Goal: Task Accomplishment & Management: Complete application form

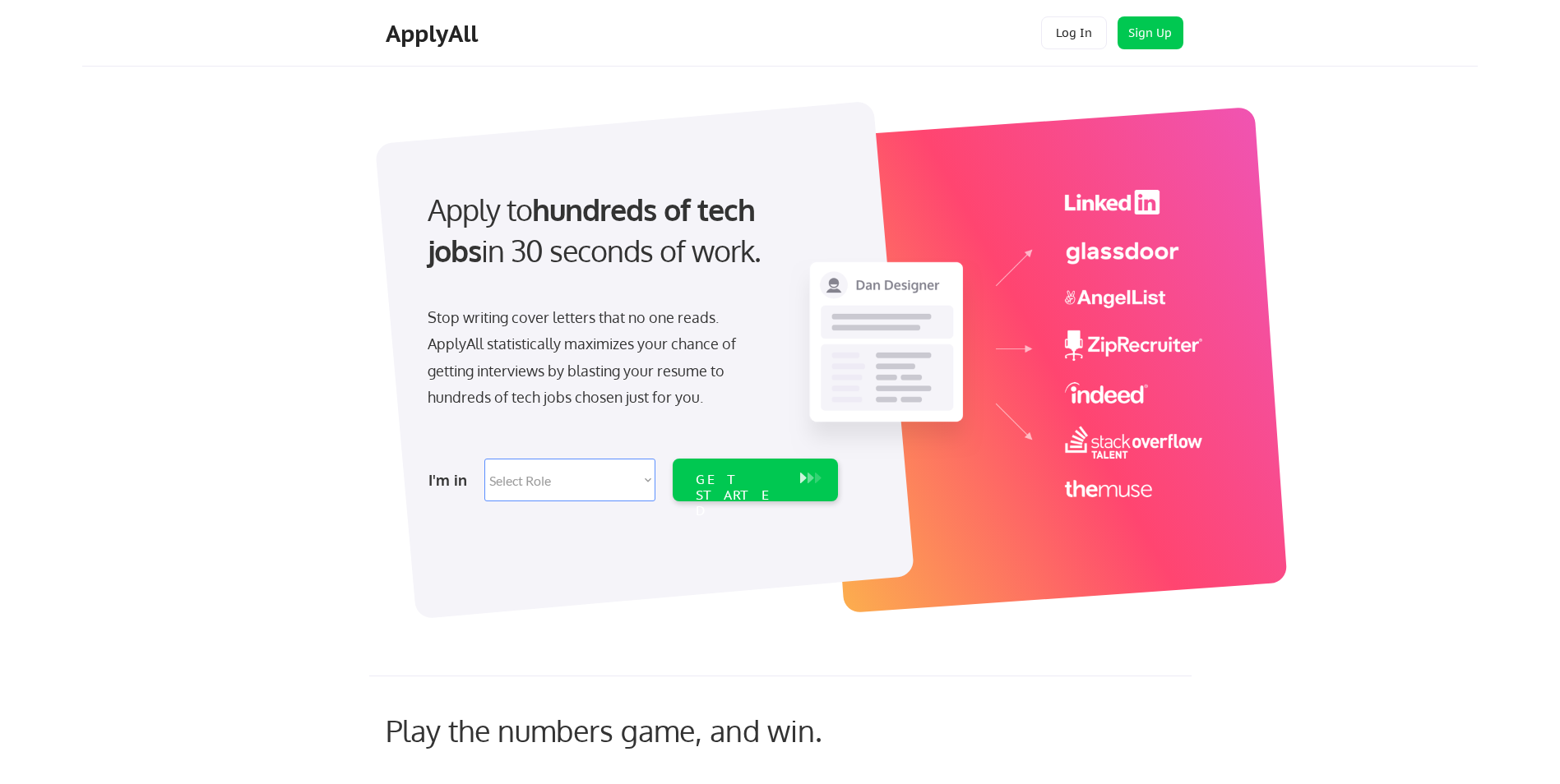
click at [648, 479] on select "Select Role Software Engineering Product Management Customer Success Sales UI/U…" at bounding box center [569, 480] width 171 height 43
select select ""customer_support""
click at [484, 458] on select "Select Role Software Engineering Product Management Customer Success Sales UI/U…" at bounding box center [569, 480] width 171 height 43
select select ""customer_support""
click at [730, 481] on div "GET STARTED" at bounding box center [739, 495] width 88 height 48
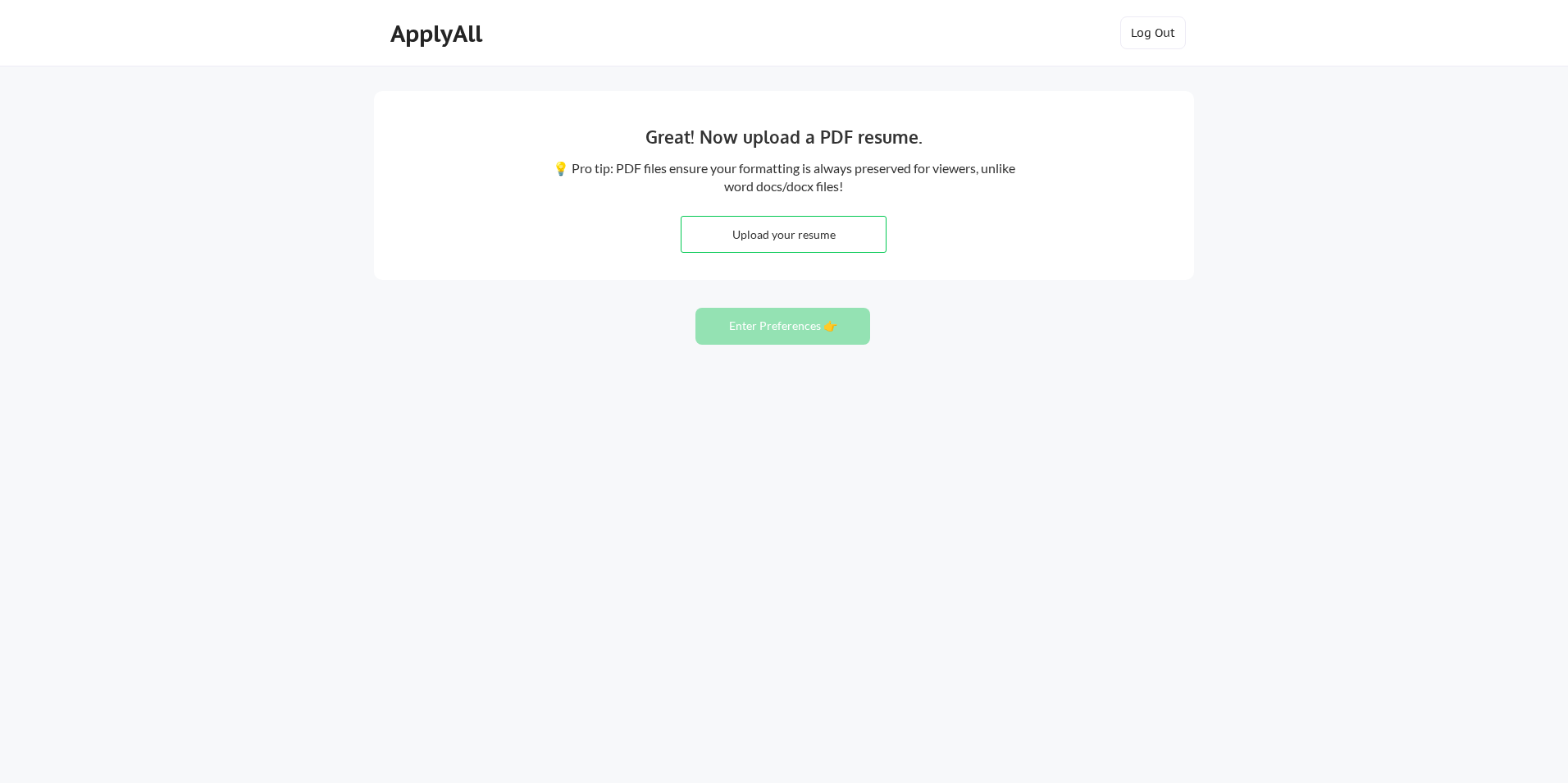
click at [784, 238] on input "file" at bounding box center [784, 235] width 204 height 35
type input "C:\fakepath\Resume - FMC.pdf"
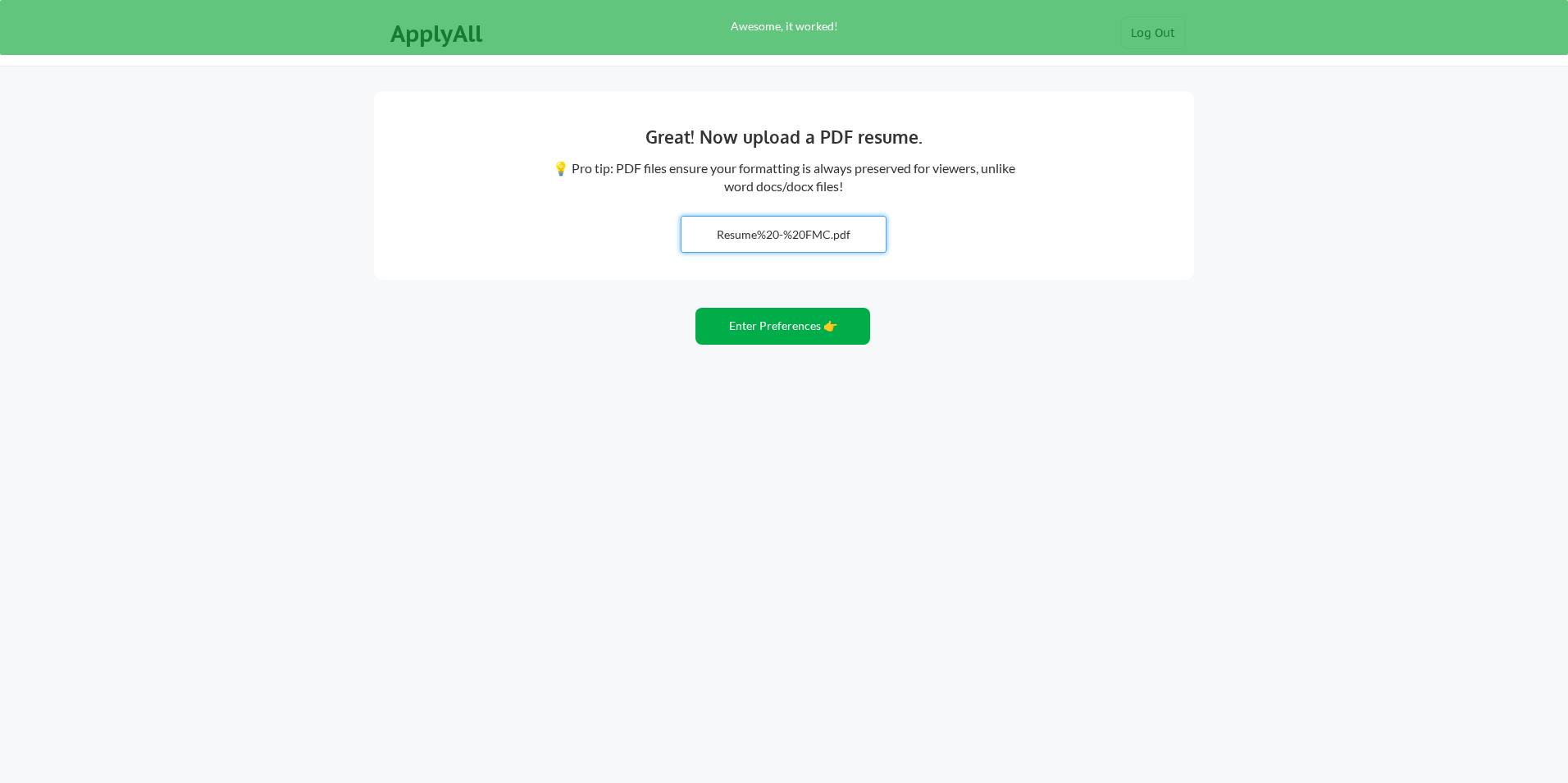
click at [789, 328] on button "Enter Preferences 👉" at bounding box center [783, 326] width 175 height 37
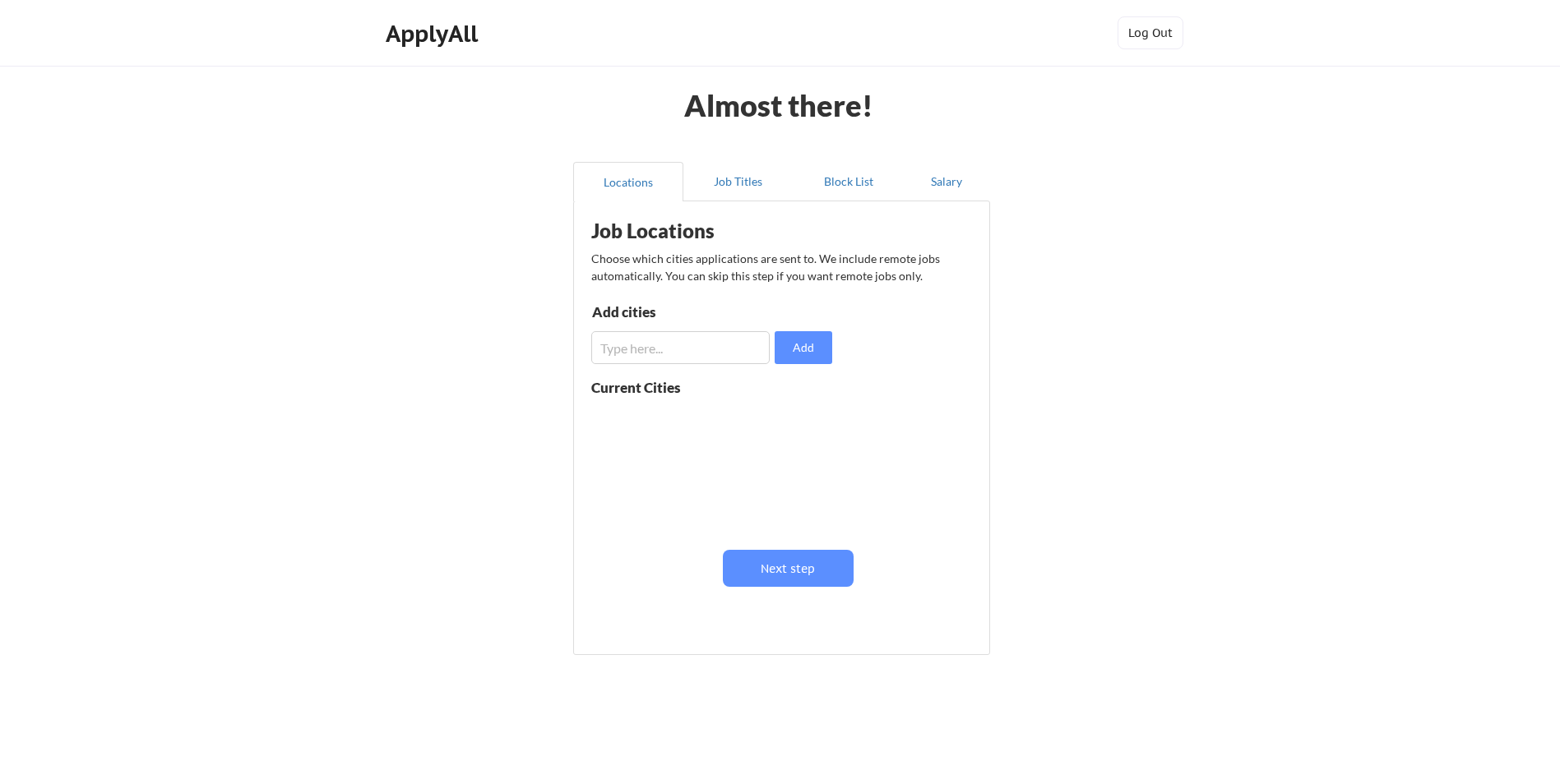
click at [712, 339] on input "input" at bounding box center [681, 347] width 178 height 33
type input "G"
type input "Buford"
click at [788, 340] on button "Add" at bounding box center [803, 347] width 58 height 33
click at [608, 354] on input "input" at bounding box center [681, 347] width 178 height 33
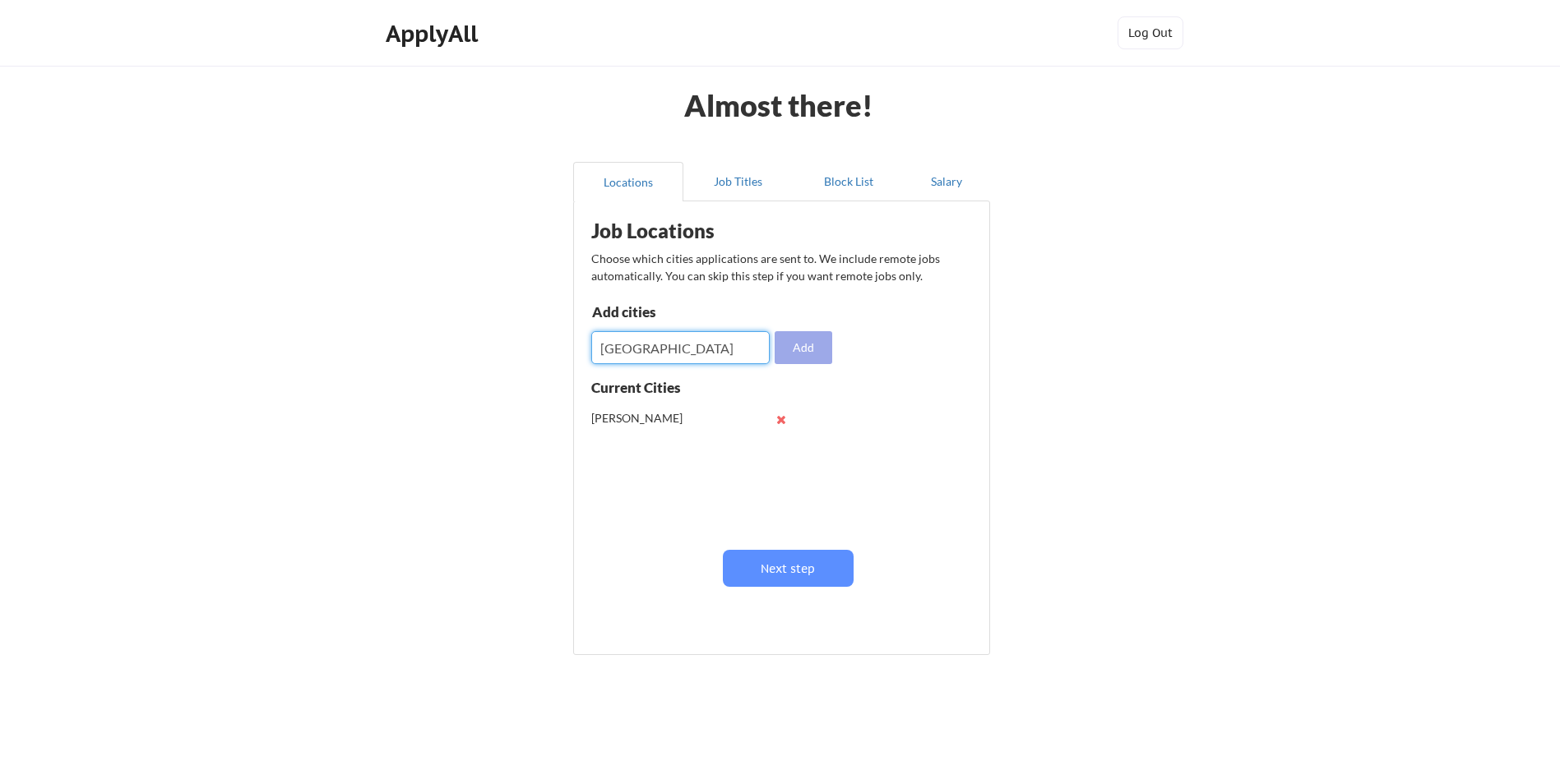
type input "Lawrenceville"
drag, startPoint x: 813, startPoint y: 349, endPoint x: 716, endPoint y: 350, distance: 97.0
click at [808, 348] on button "Add" at bounding box center [803, 347] width 58 height 33
click at [649, 353] on input "input" at bounding box center [681, 347] width 178 height 33
type input "Norcross"
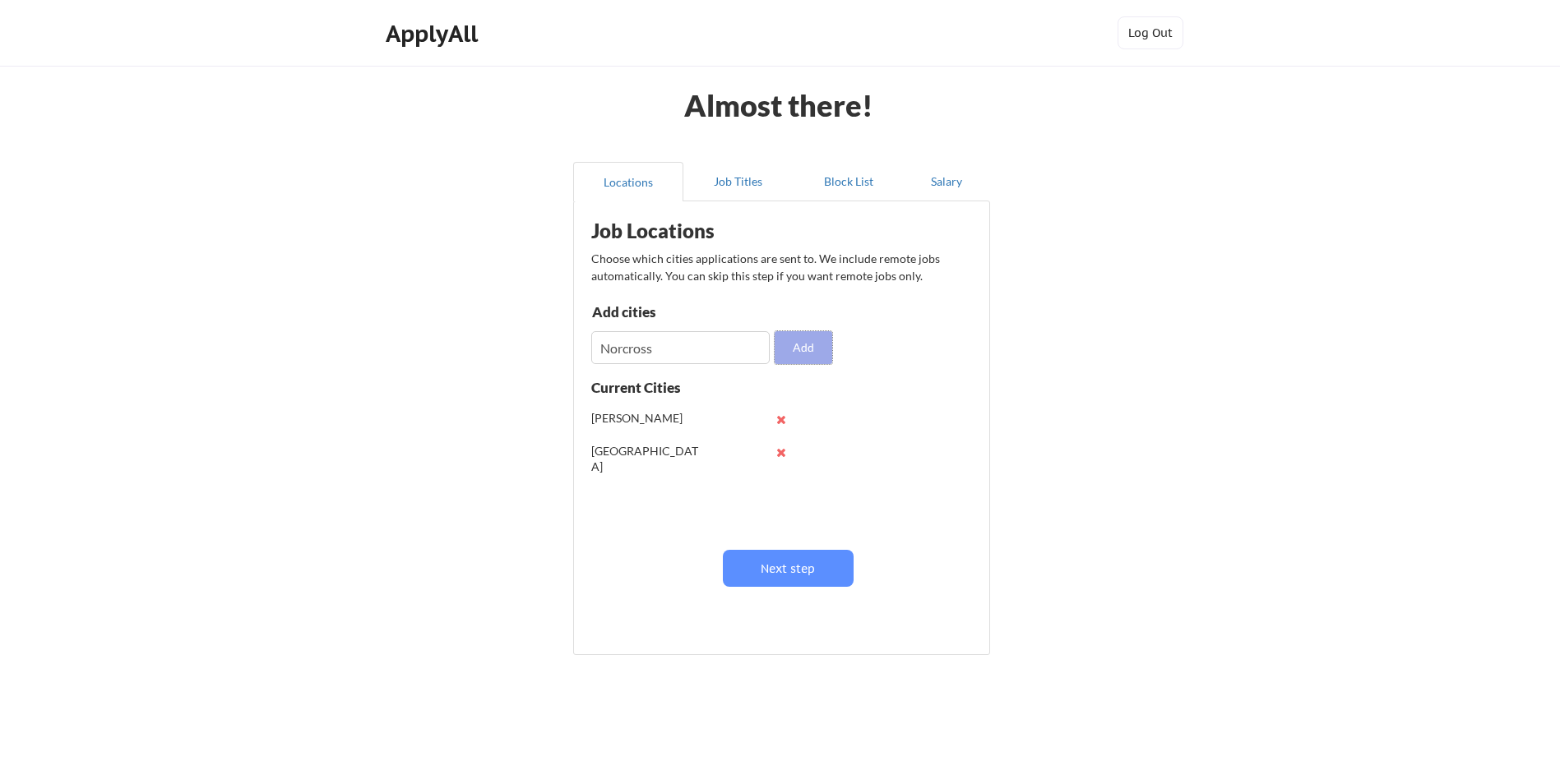
drag, startPoint x: 811, startPoint y: 349, endPoint x: 740, endPoint y: 353, distance: 71.1
click at [809, 349] on button "Add" at bounding box center [803, 347] width 58 height 33
click at [613, 354] on input "input" at bounding box center [681, 347] width 178 height 33
type input "Suwanee"
click at [783, 339] on button "Add" at bounding box center [803, 347] width 58 height 33
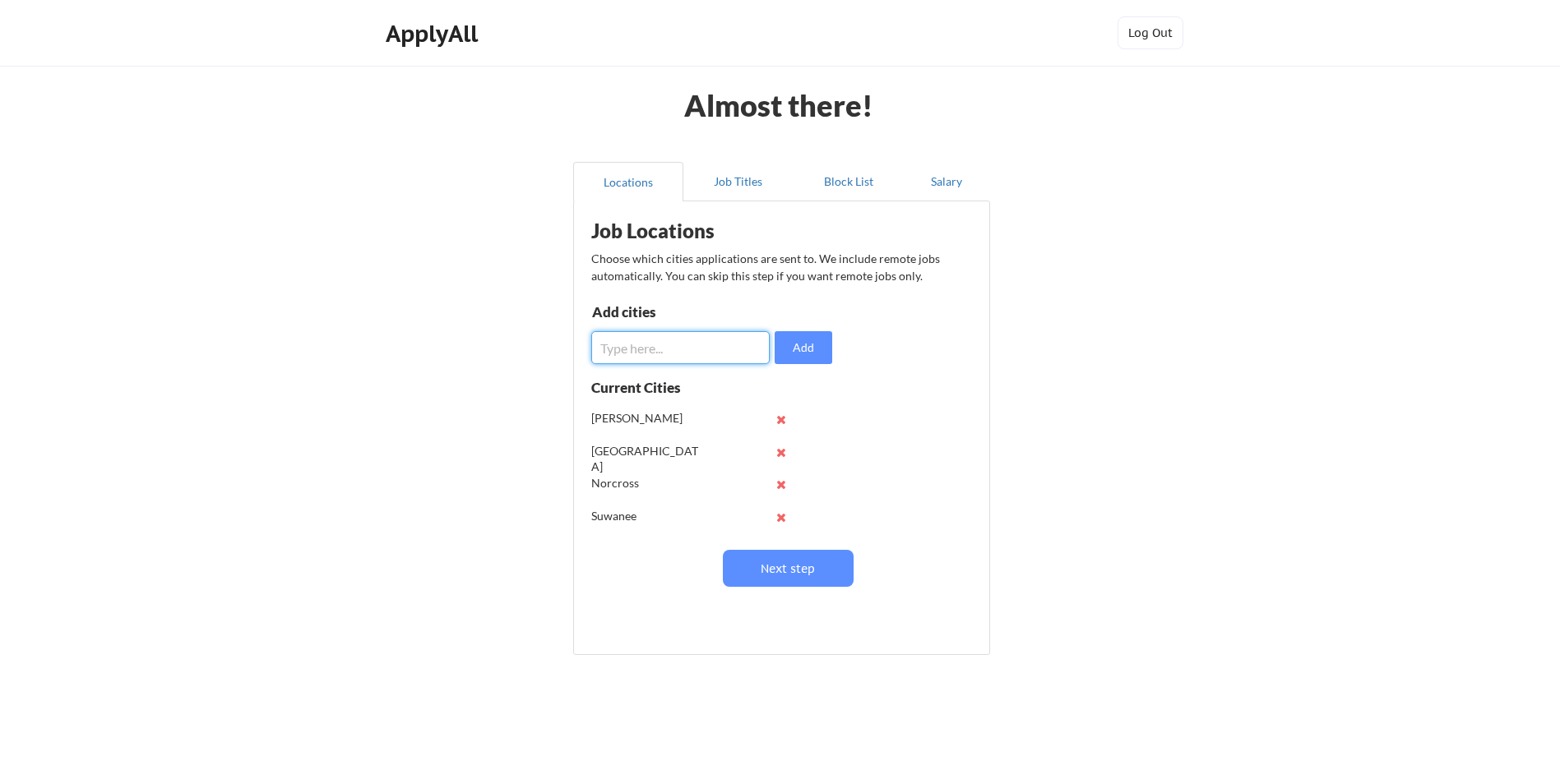
drag, startPoint x: 612, startPoint y: 349, endPoint x: 599, endPoint y: 339, distance: 16.4
click at [611, 347] on input "input" at bounding box center [681, 347] width 178 height 33
type input "Duluth"
click at [803, 350] on button "Add" at bounding box center [803, 347] width 58 height 33
drag, startPoint x: 798, startPoint y: 561, endPoint x: 818, endPoint y: 561, distance: 20.0
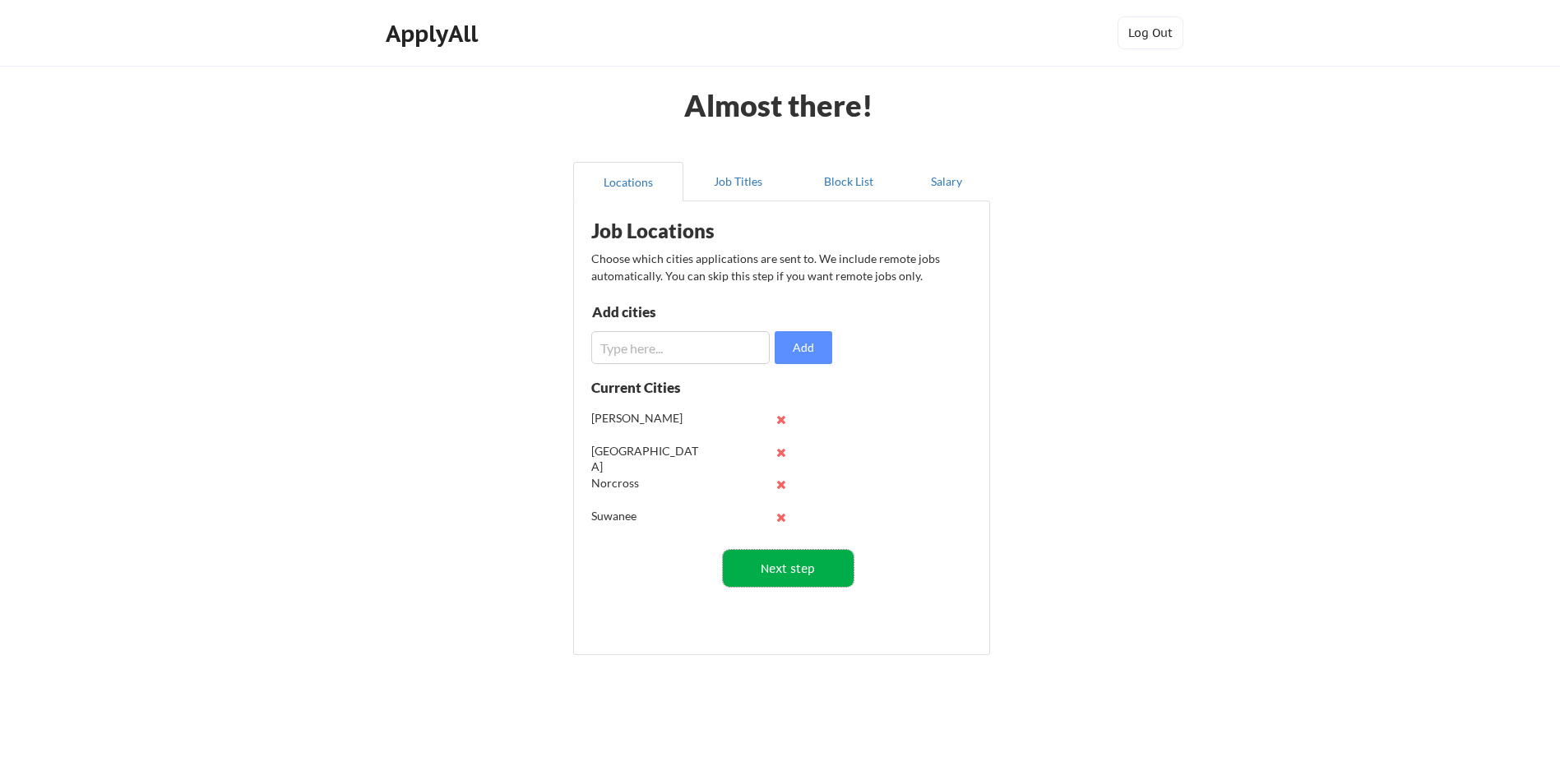
click at [796, 561] on button "Next step" at bounding box center [787, 569] width 130 height 37
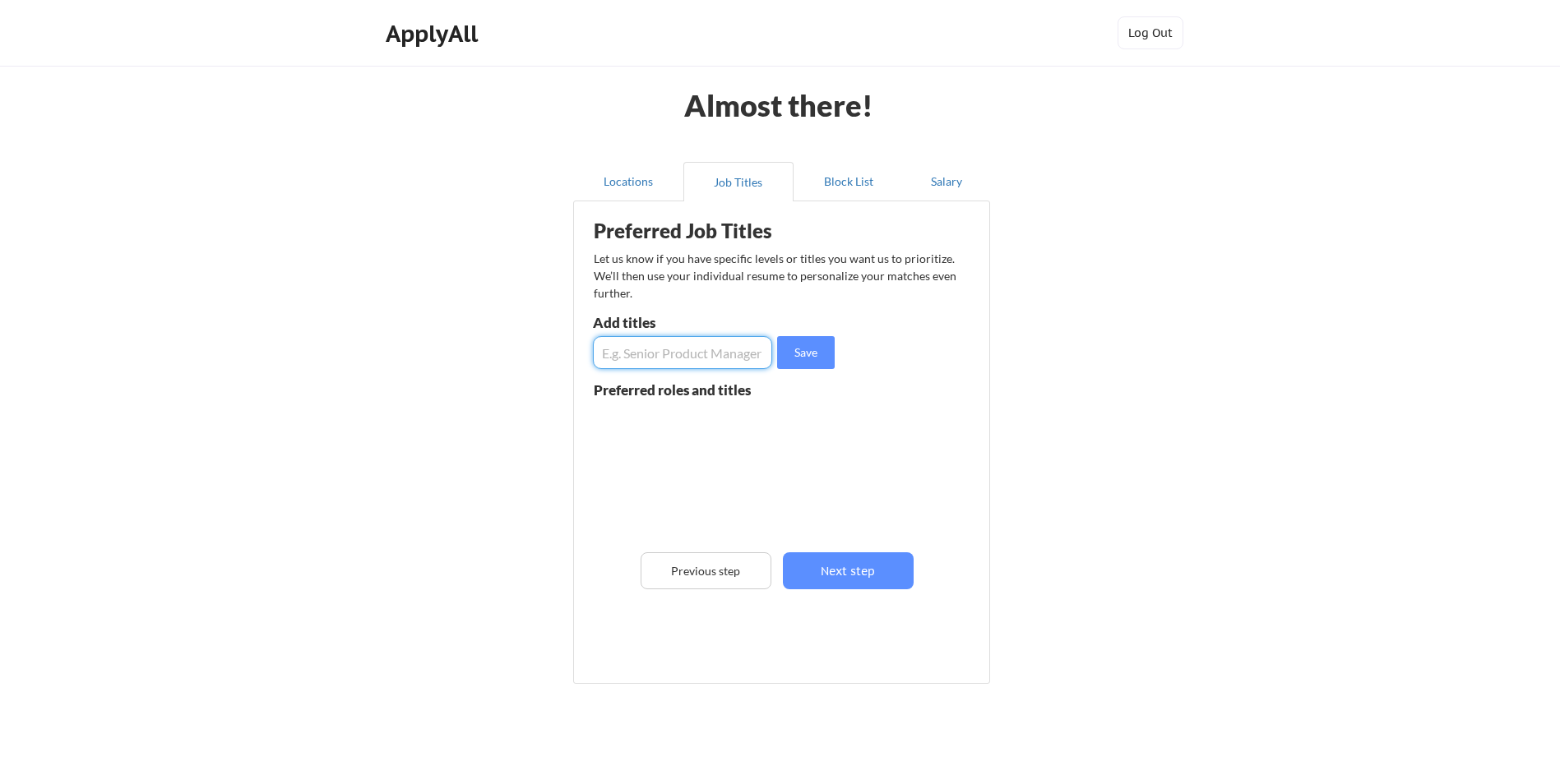
click at [617, 352] on input "input" at bounding box center [682, 352] width 179 height 33
type input "Paralegal"
drag, startPoint x: 792, startPoint y: 355, endPoint x: 711, endPoint y: 344, distance: 81.7
click at [775, 350] on div "Save" at bounding box center [715, 352] width 246 height 33
click at [798, 347] on button "Save" at bounding box center [805, 352] width 58 height 33
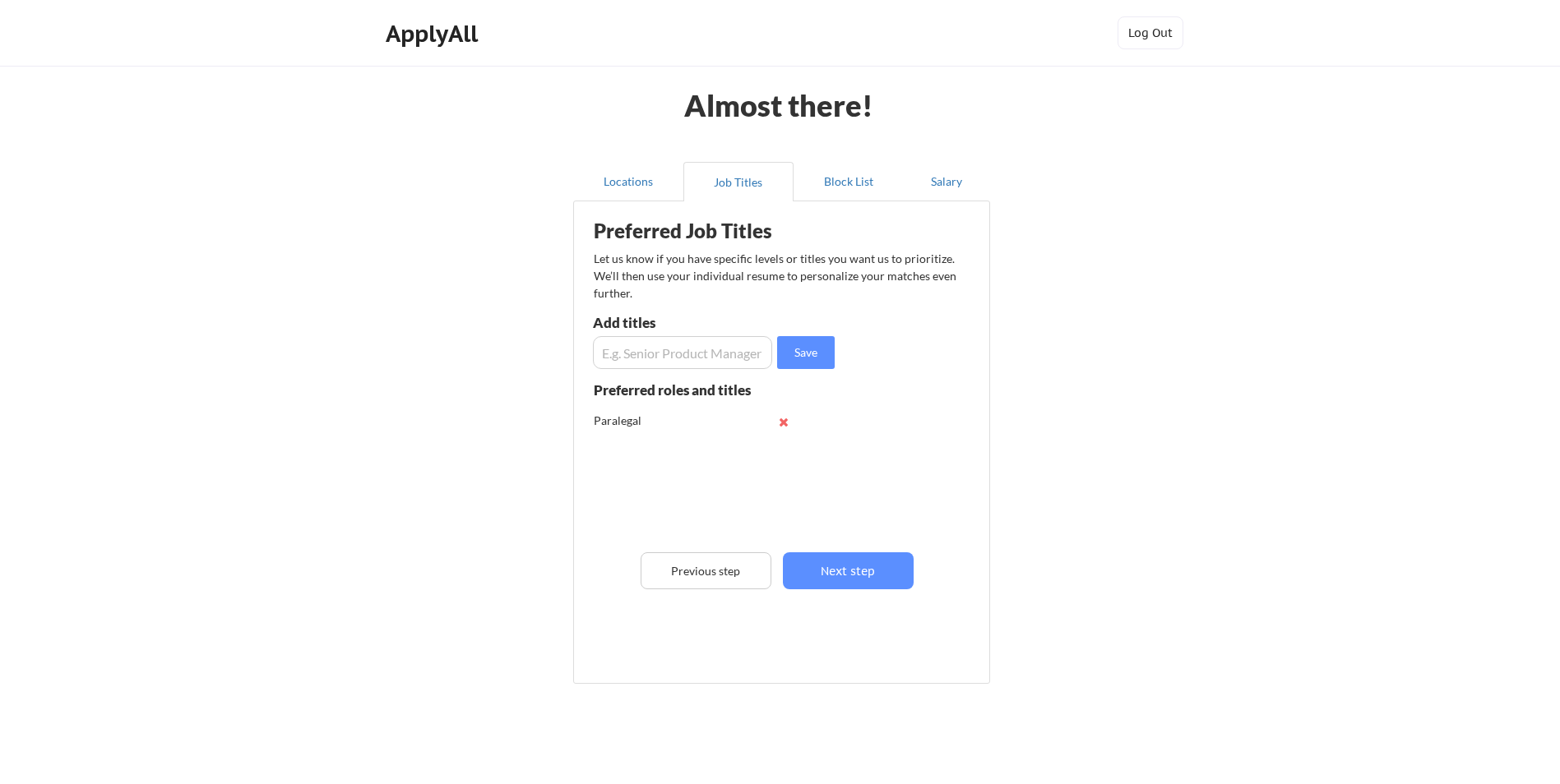
click at [620, 356] on input "input" at bounding box center [682, 352] width 179 height 33
type input "Administrative Assistant"
click at [811, 348] on button "Save" at bounding box center [805, 352] width 58 height 33
click at [638, 352] on input "input" at bounding box center [682, 352] width 179 height 33
type input "Executive Assitant"
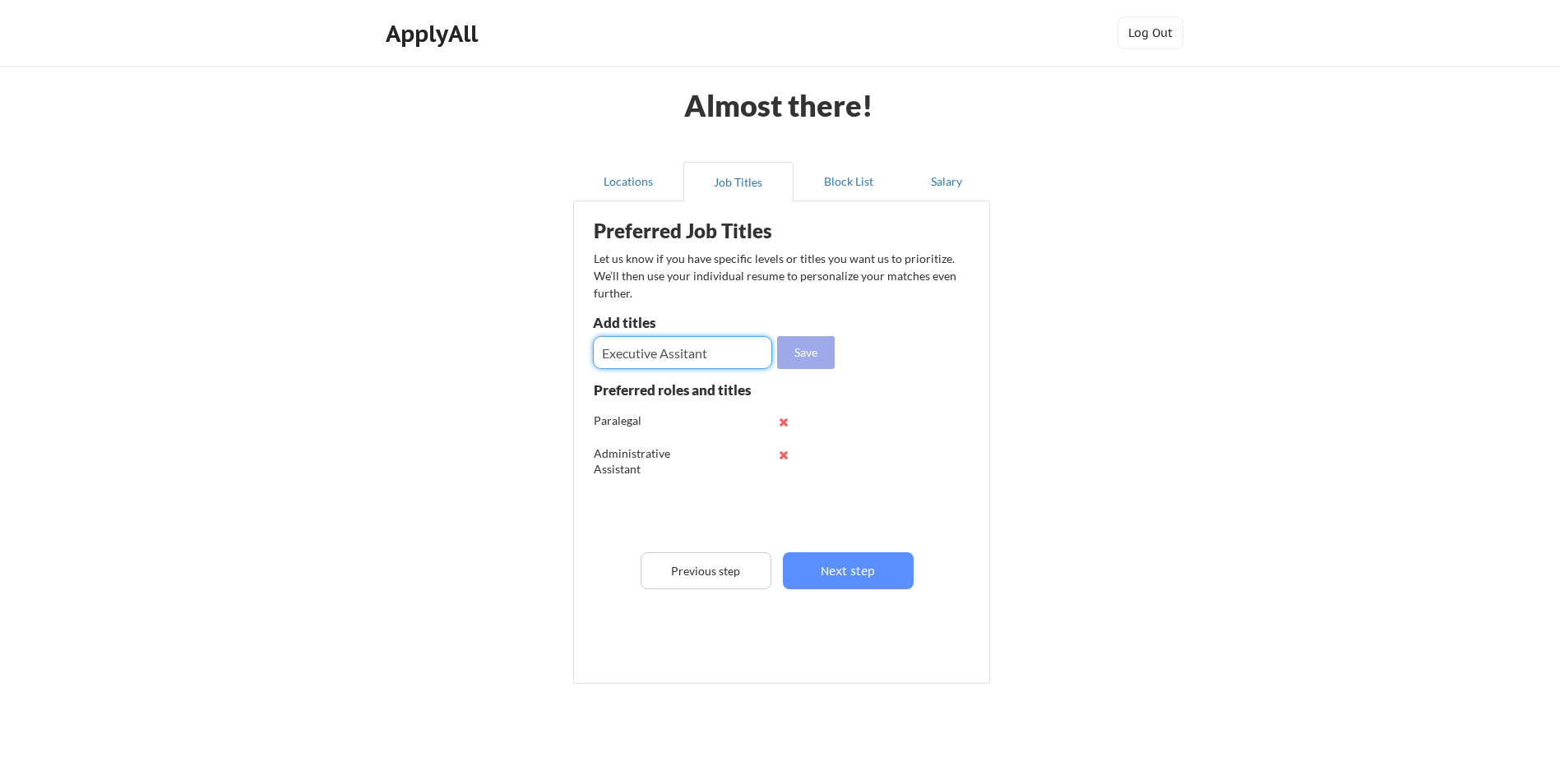
click at [798, 352] on button "Save" at bounding box center [805, 352] width 58 height 33
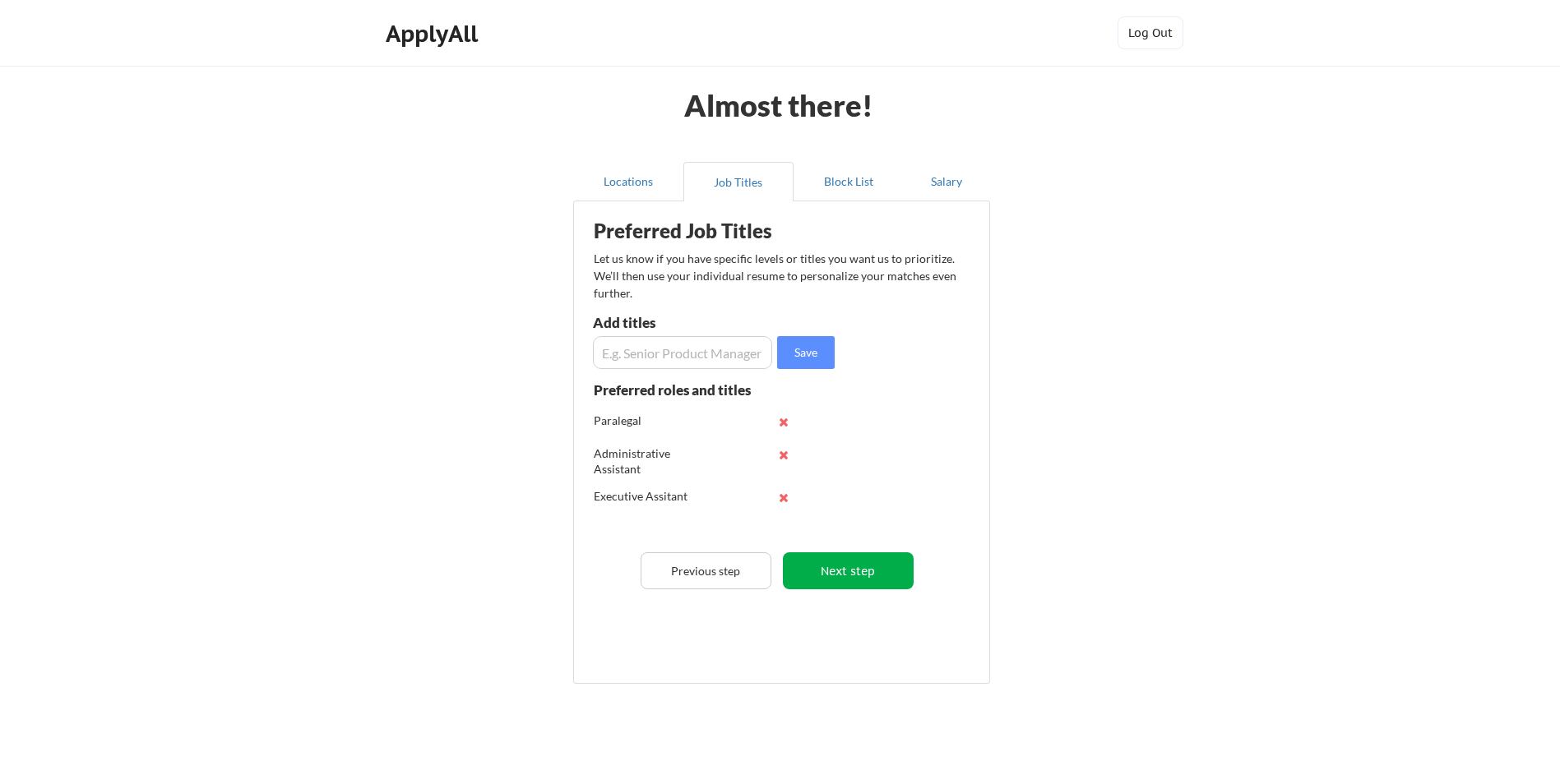
click at [839, 571] on button "Next step" at bounding box center [847, 571] width 130 height 37
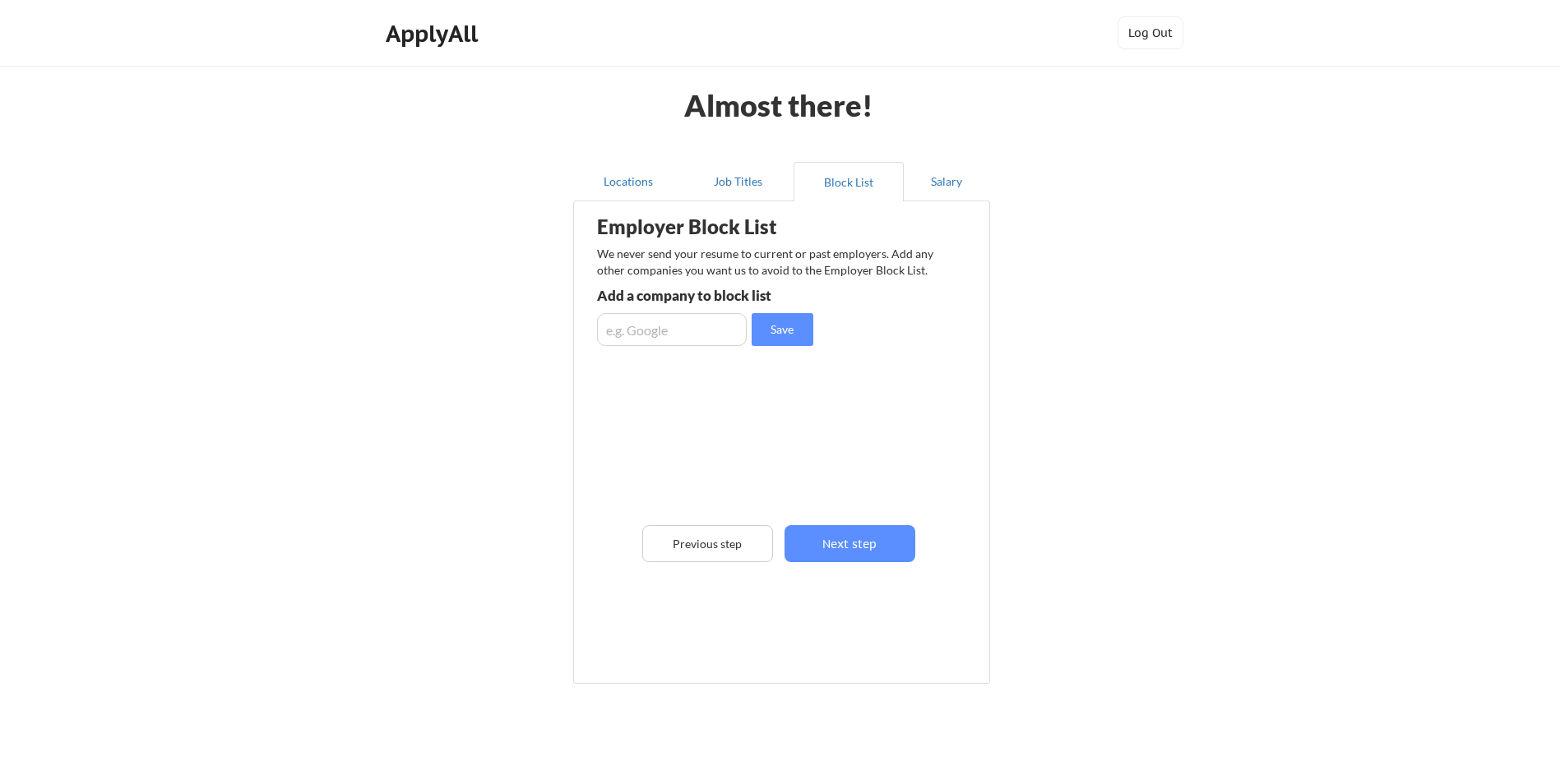
click at [868, 545] on button "Next step" at bounding box center [849, 543] width 130 height 37
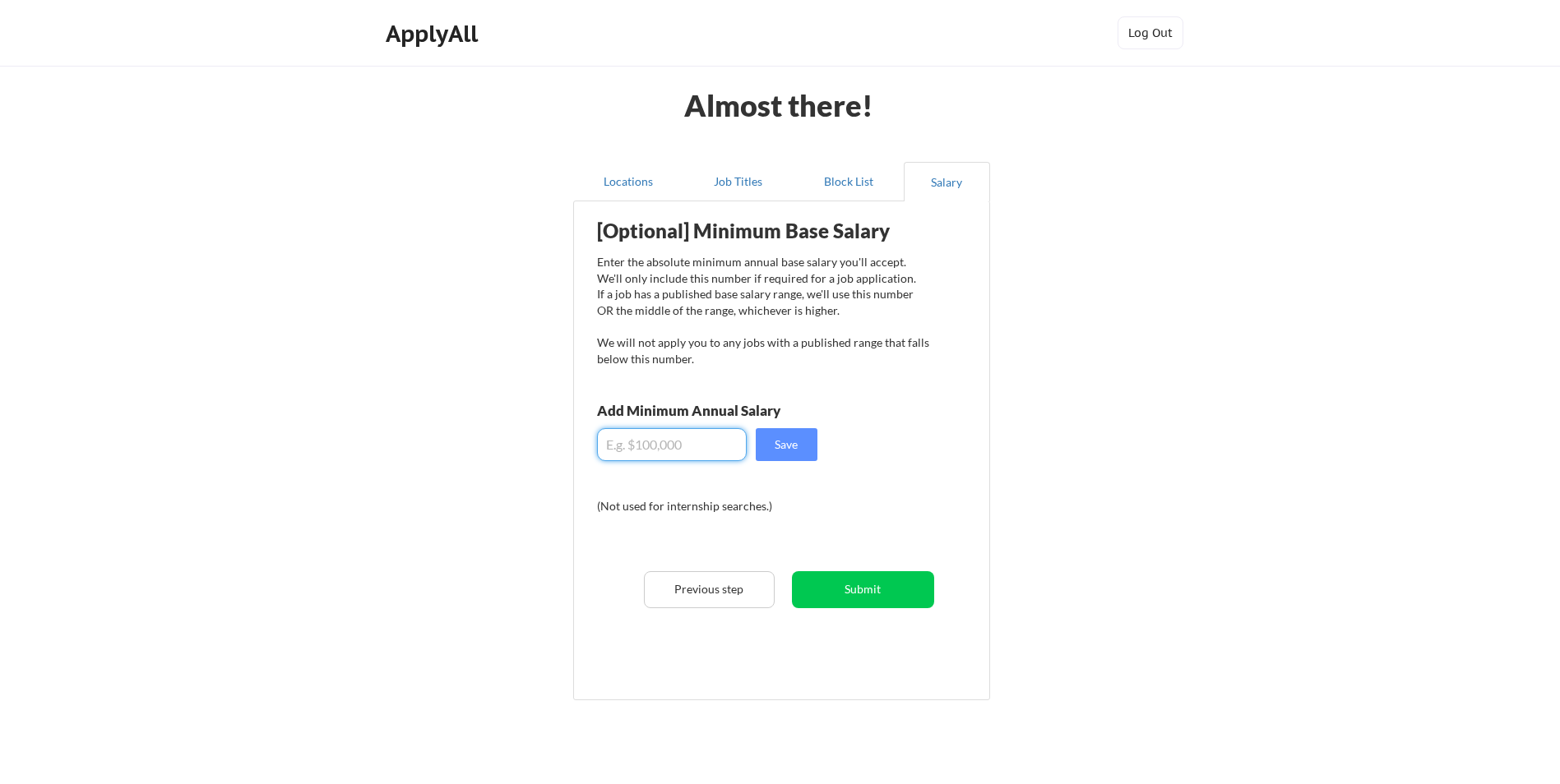
click at [628, 452] on input "input" at bounding box center [671, 444] width 150 height 33
drag, startPoint x: 663, startPoint y: 450, endPoint x: 527, endPoint y: 439, distance: 136.4
click at [530, 449] on div "Almost there! Locations Job Titles Block List Salary Employer Block List We nev…" at bounding box center [780, 425] width 1560 height 851
type input "$50,000"
click at [781, 443] on button "Save" at bounding box center [786, 444] width 62 height 33
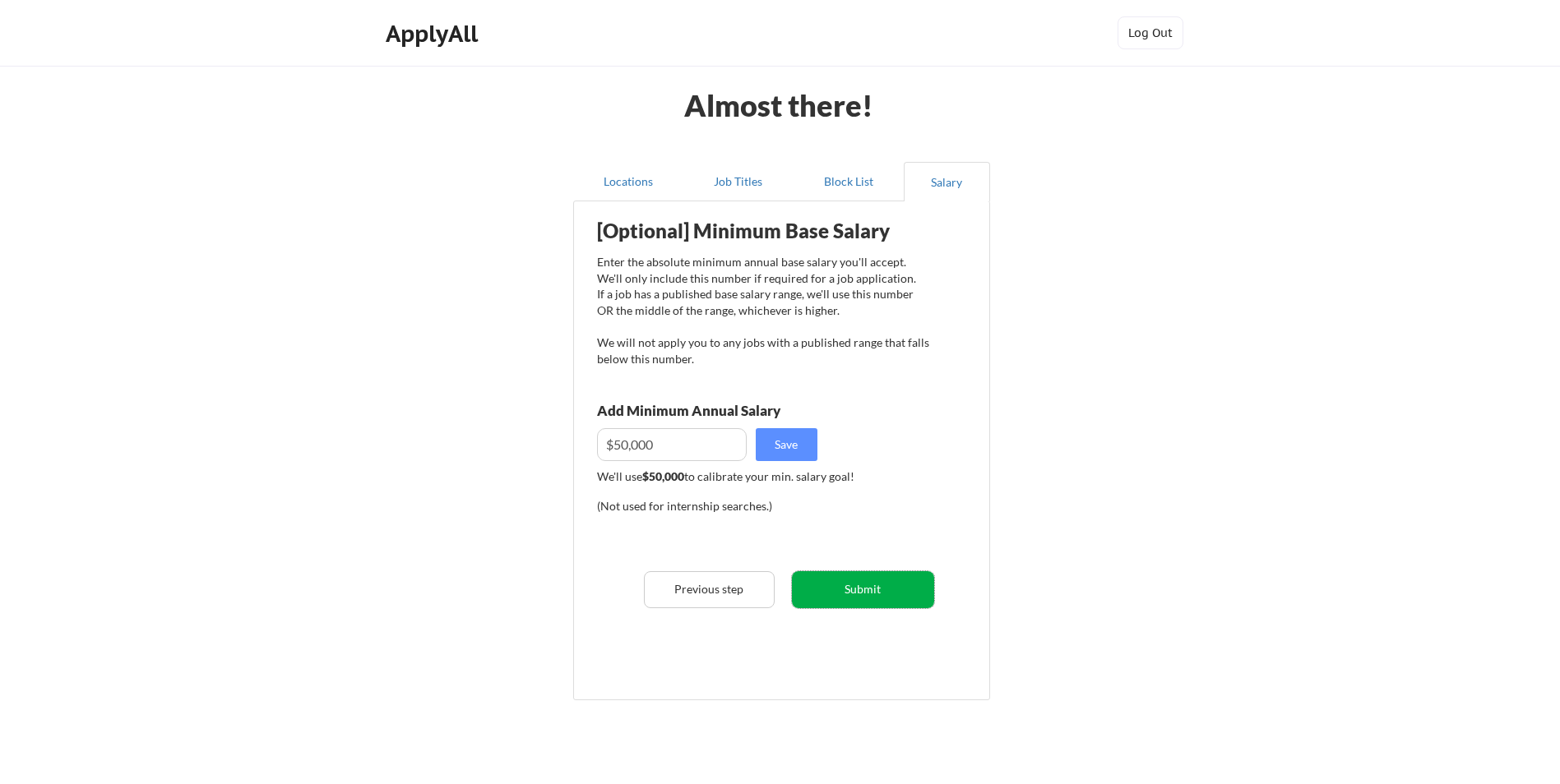
click at [853, 577] on button "Submit" at bounding box center [862, 589] width 142 height 37
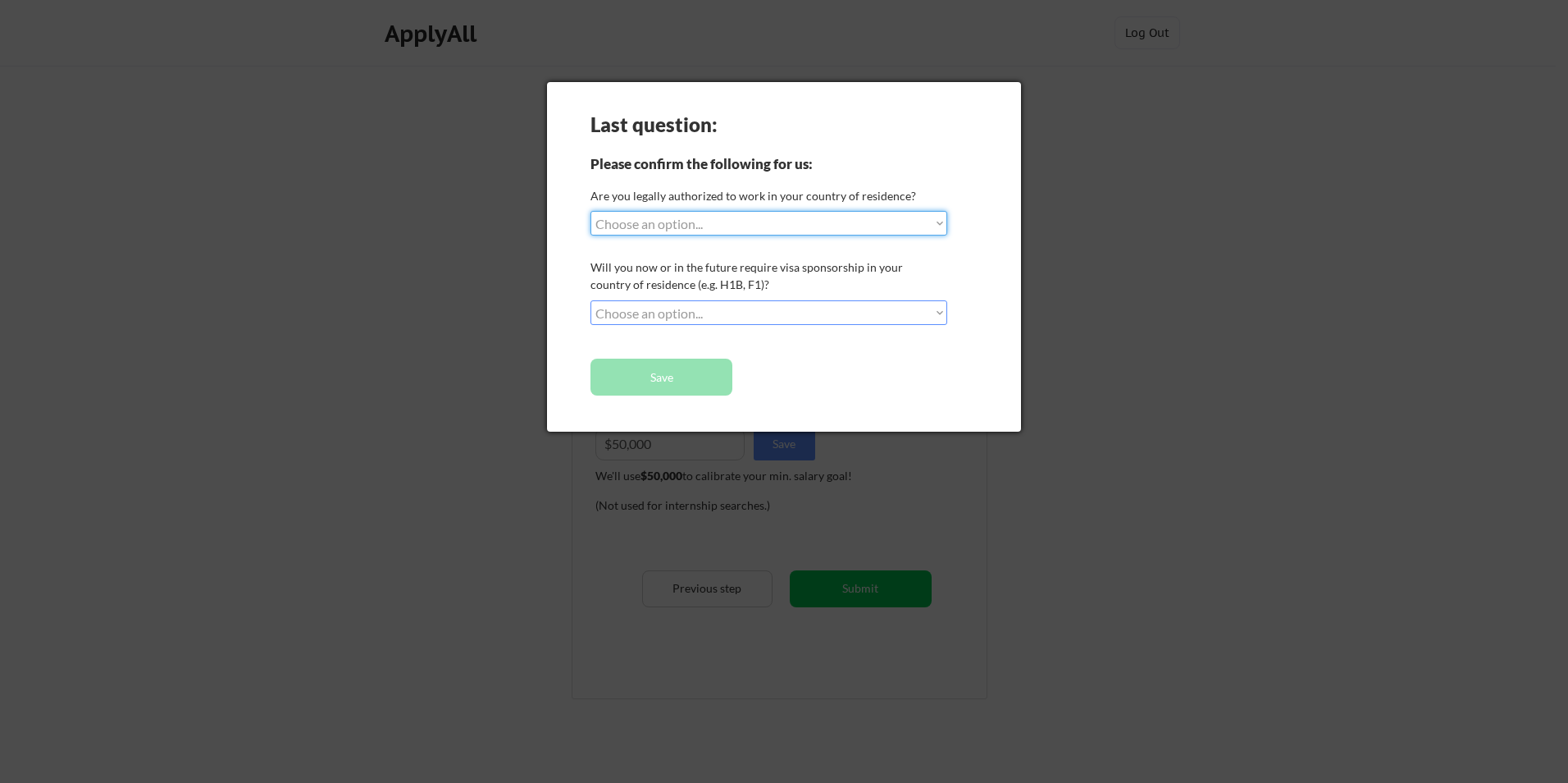
click at [611, 224] on select "Choose an option... Yes, I am a US Citizen Yes, I am a Canadian Citizen Yes, I …" at bounding box center [768, 223] width 357 height 24
select select ""yes__i_am_a_us_citizen""
click at [590, 211] on select "Choose an option... Yes, I am a US Citizen Yes, I am a Canadian Citizen Yes, I …" at bounding box center [768, 223] width 357 height 24
drag, startPoint x: 636, startPoint y: 315, endPoint x: 641, endPoint y: 326, distance: 12.1
click at [636, 315] on select "Choose an option... No, I will not need sponsorship Yes, I will need sponsorship" at bounding box center [768, 312] width 357 height 24
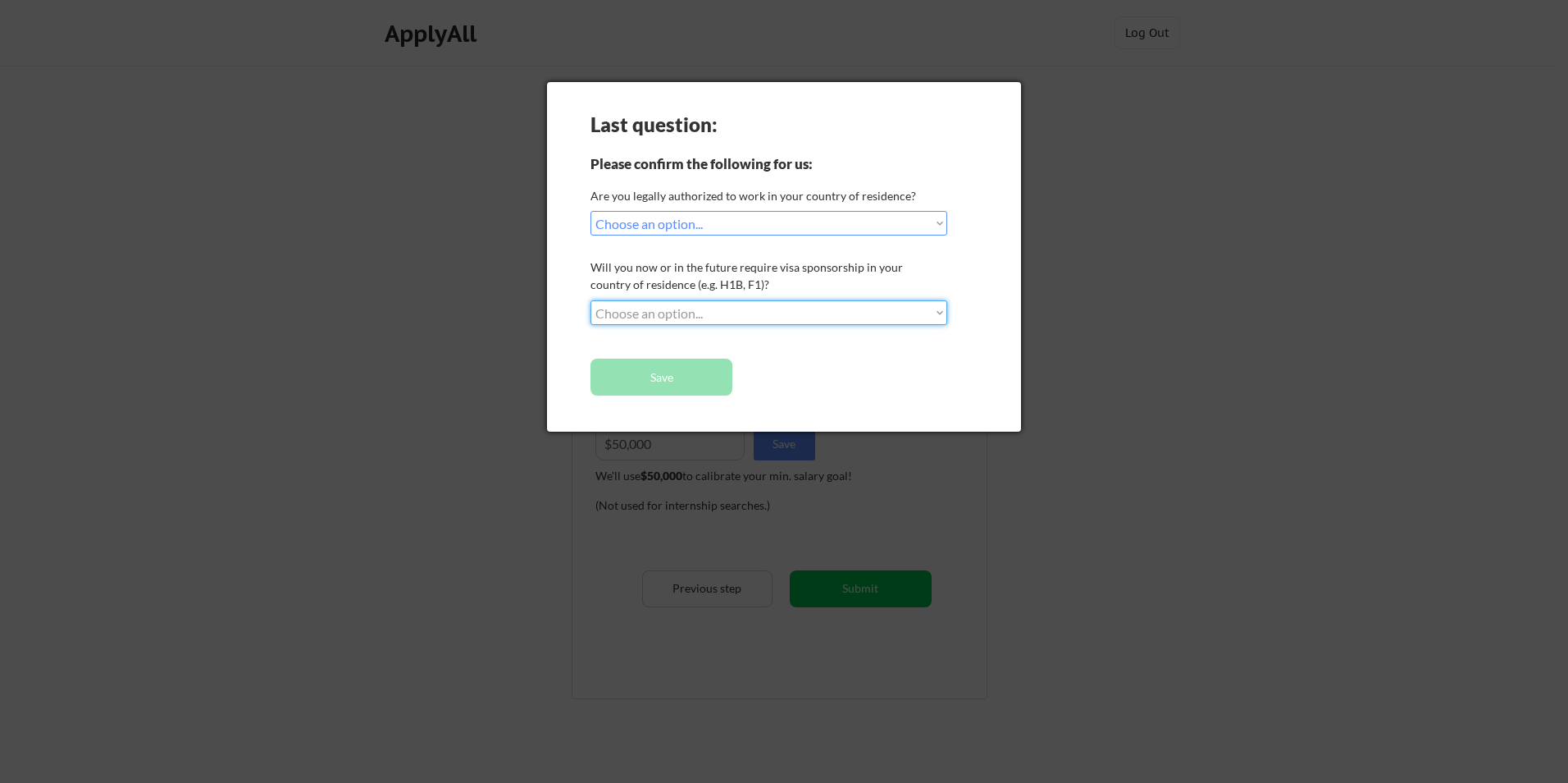
select select ""no__i_will_not_need_sponsorship""
click at [590, 300] on select "Choose an option... No, I will not need sponsorship Yes, I will need sponsorship" at bounding box center [768, 312] width 357 height 24
click at [613, 350] on div "Last question: Please confirm the following for us: Are you legally authorized …" at bounding box center [784, 257] width 474 height 350
click at [631, 381] on button "Save" at bounding box center [660, 377] width 142 height 37
